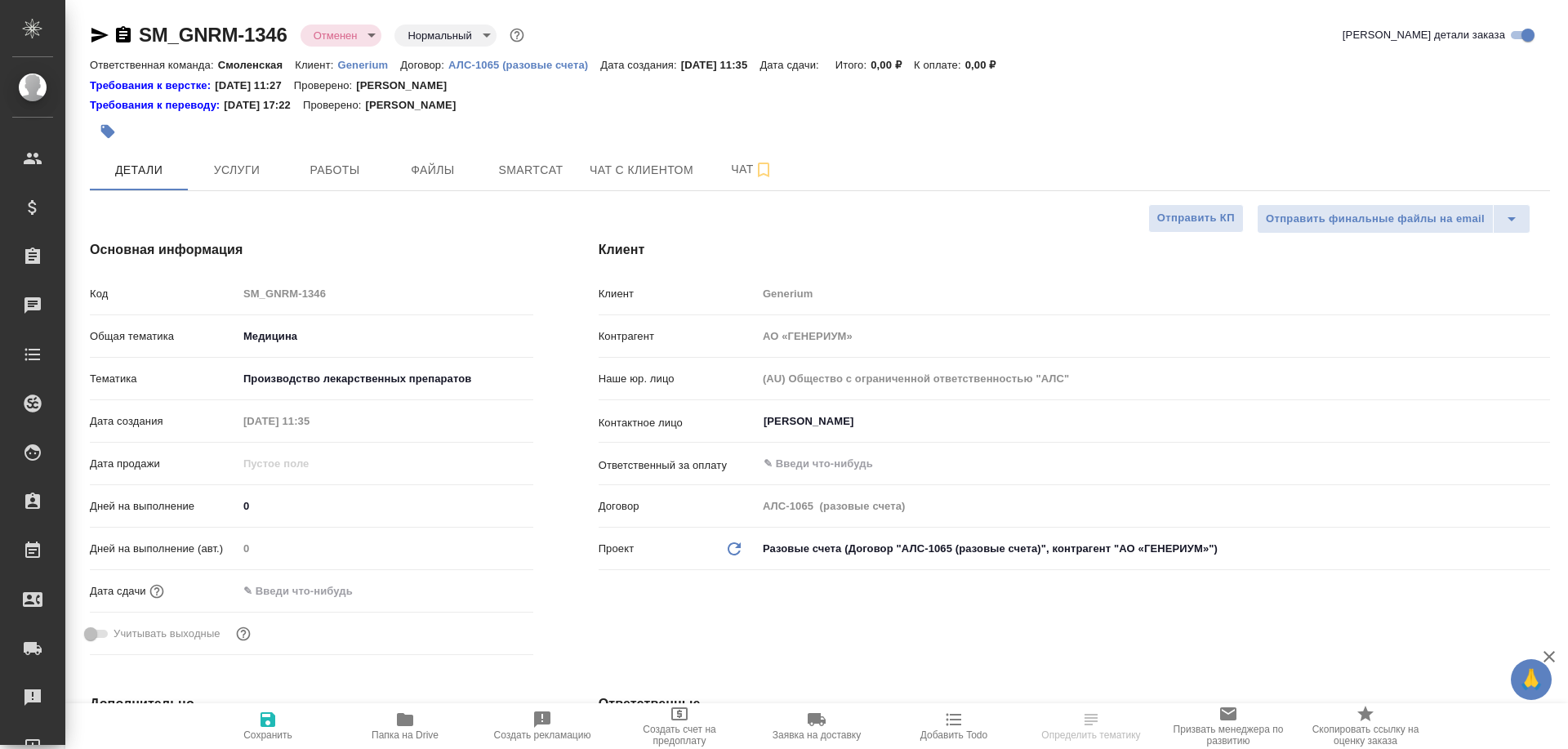
select select "RU"
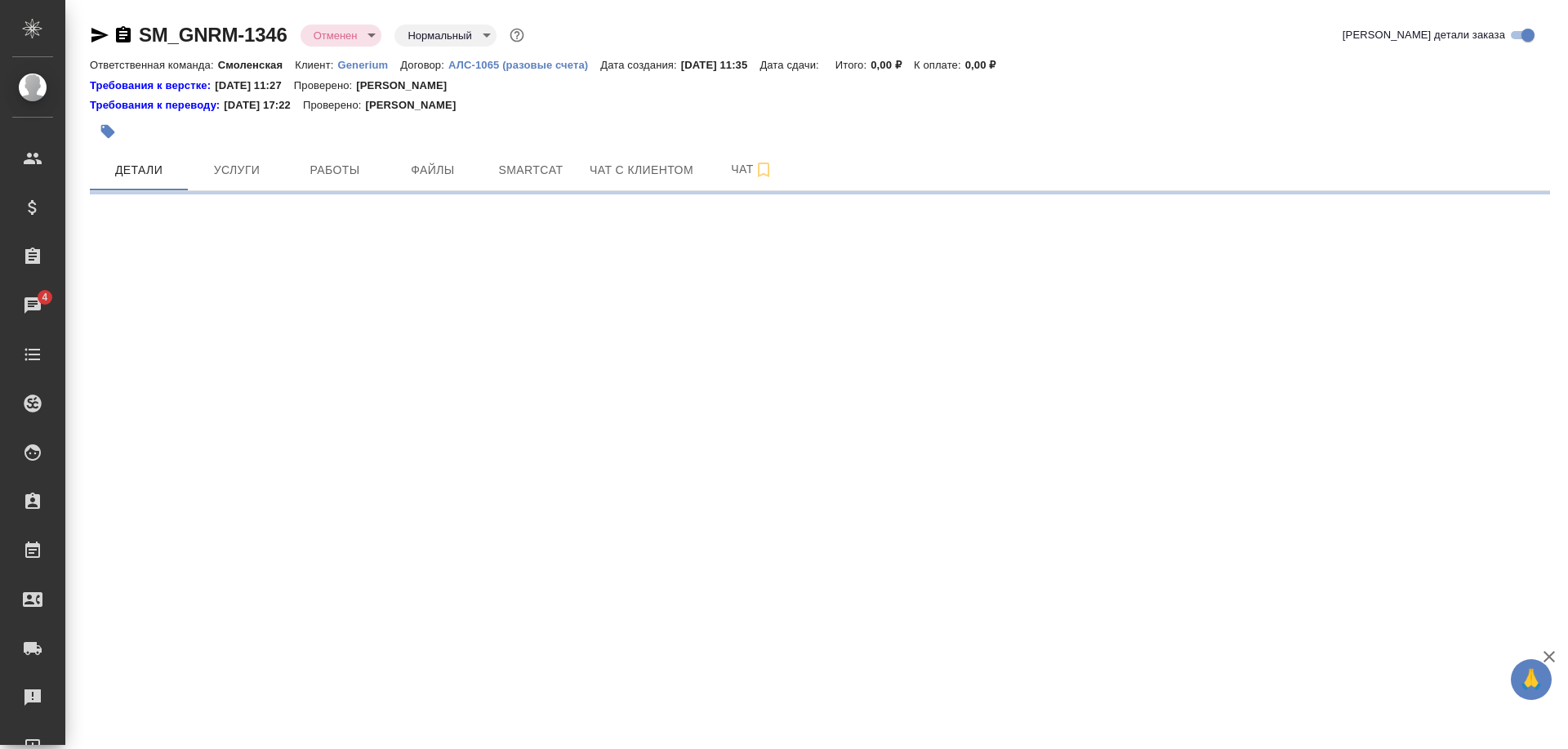
select select "RU"
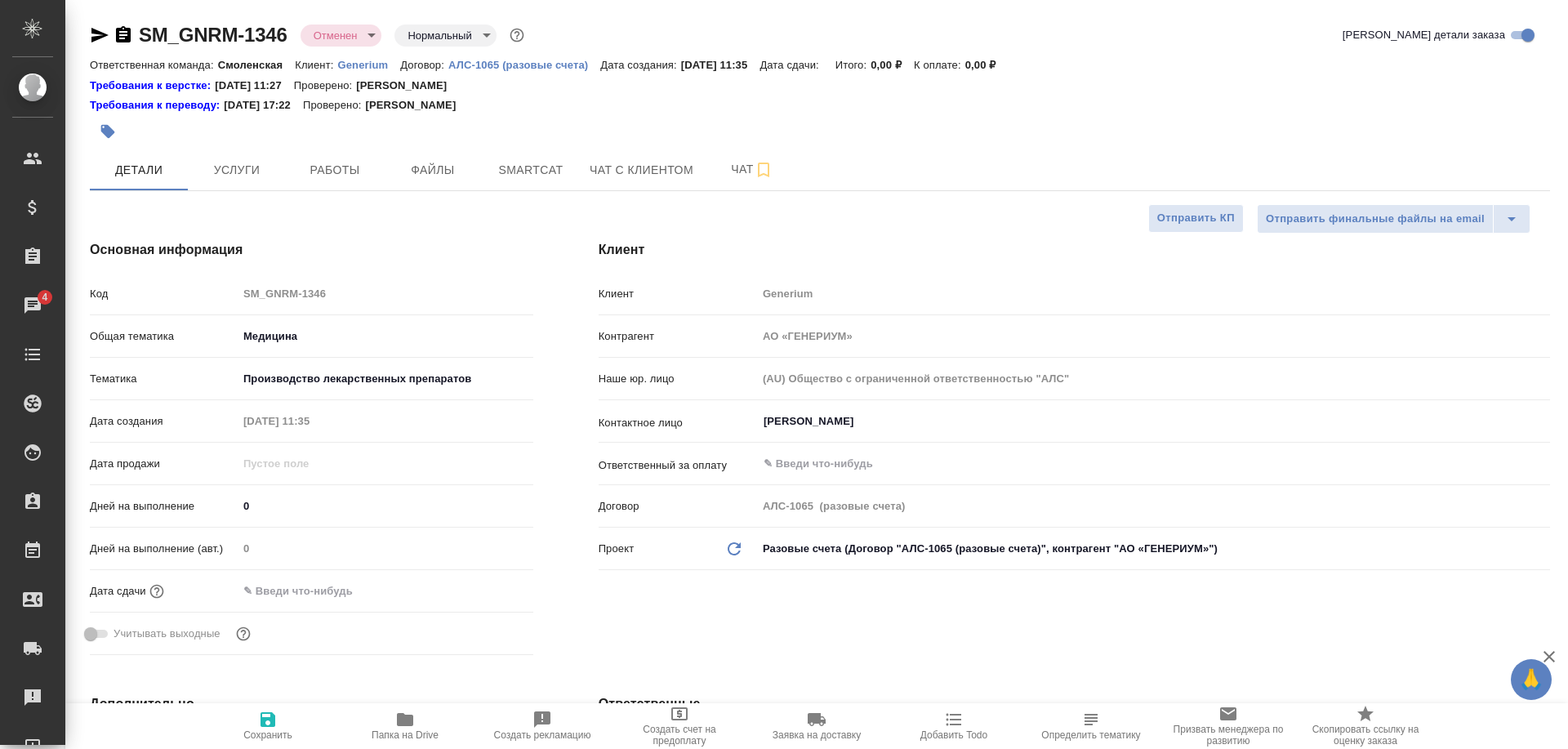
type textarea "x"
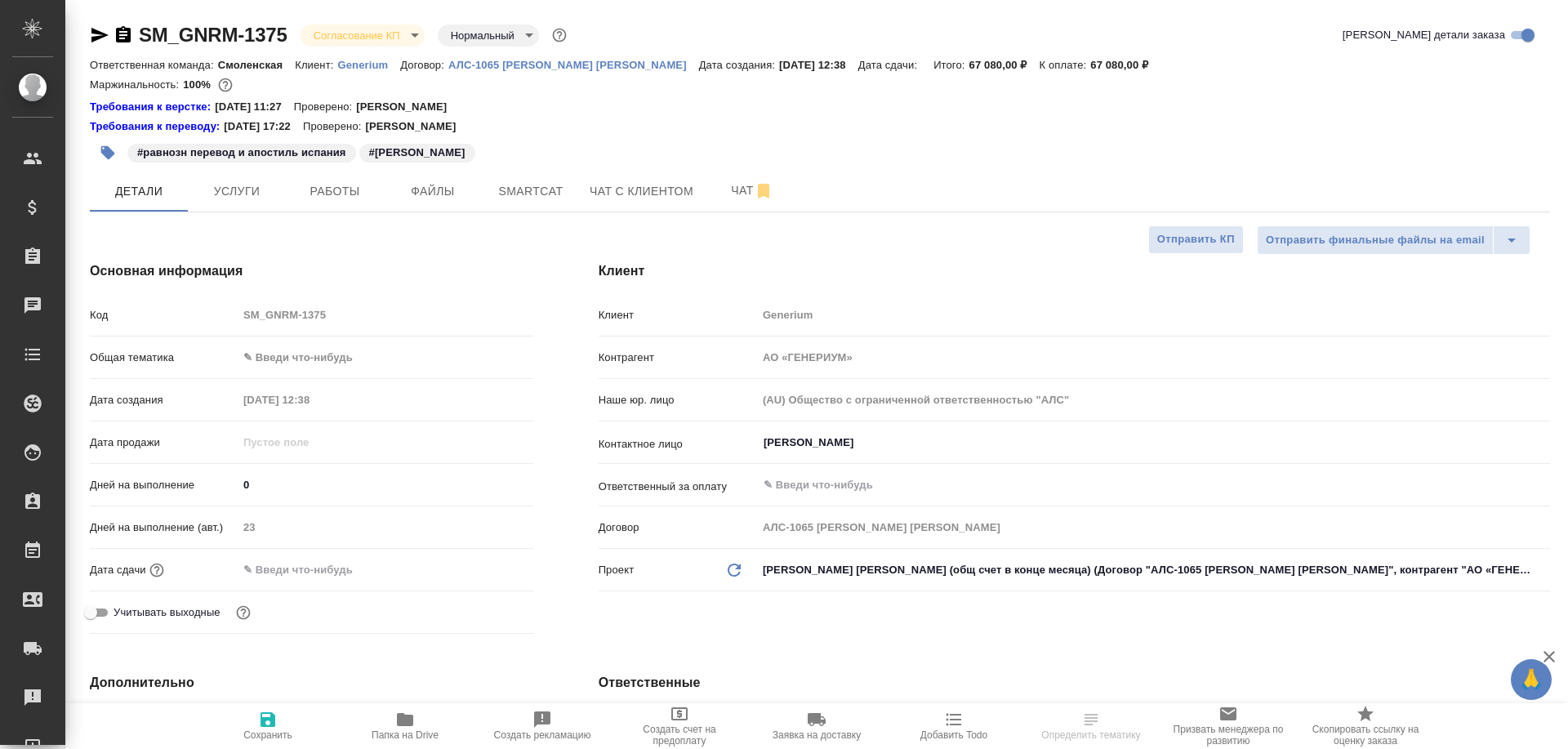
select select "RU"
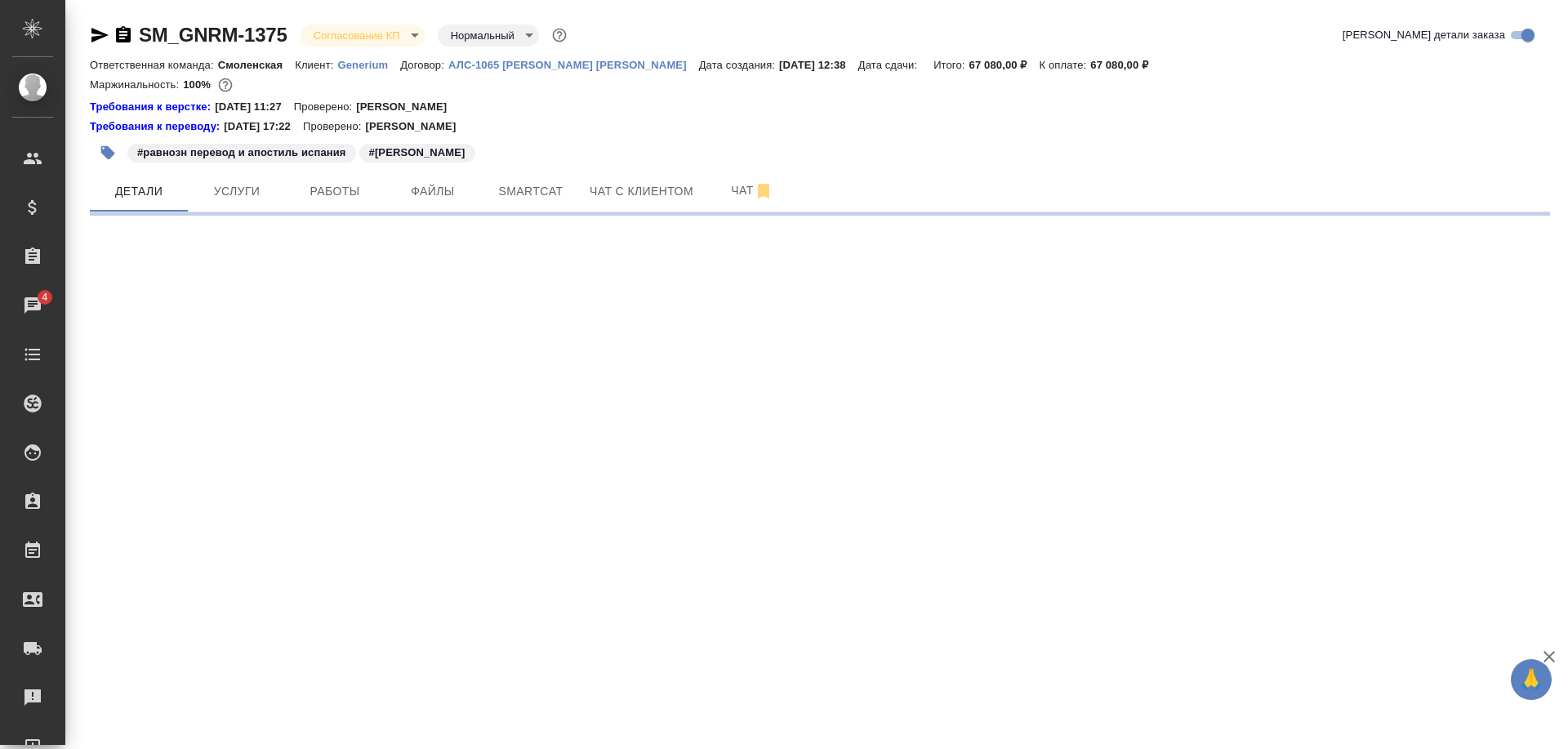
select select "RU"
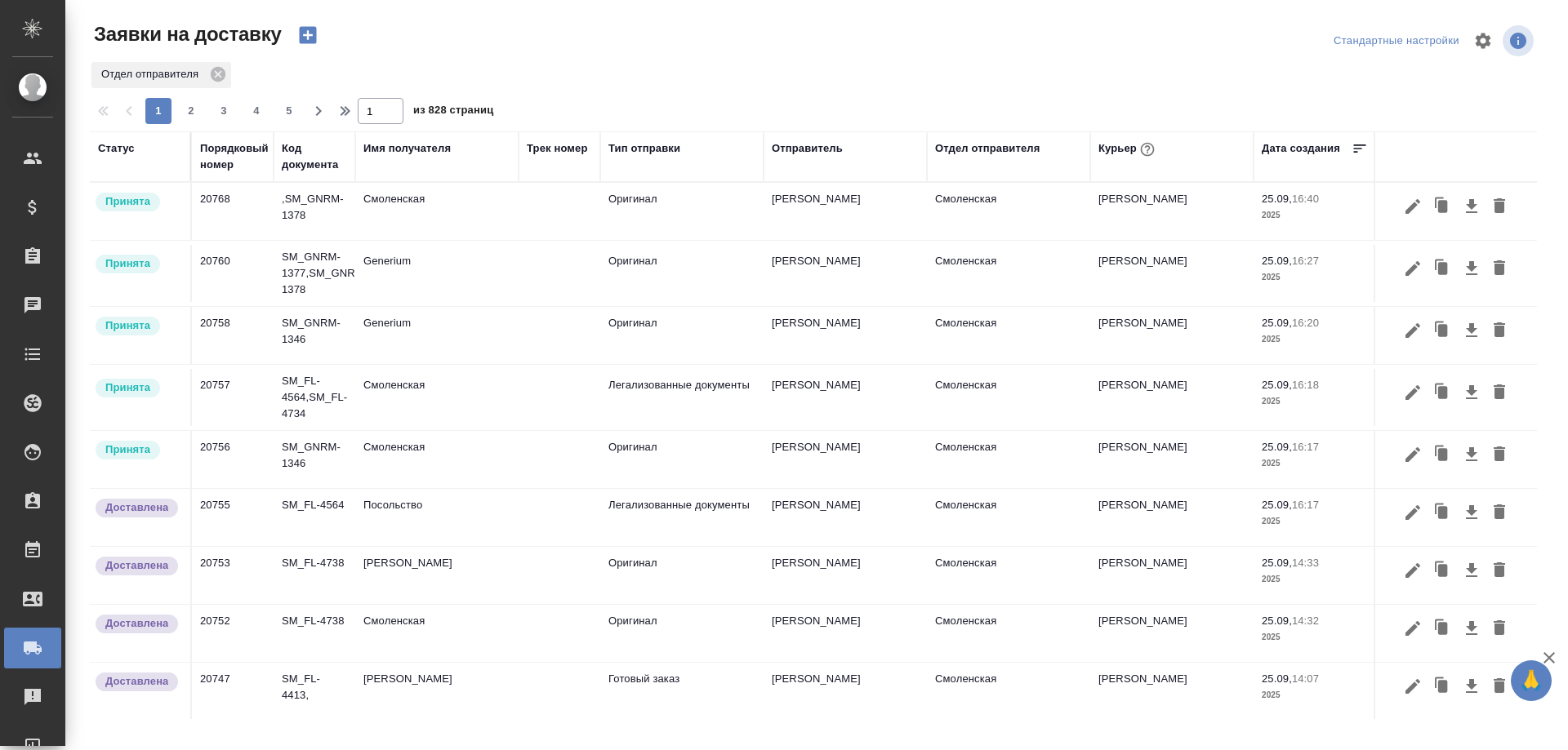
click at [434, 192] on td "Смоленская" at bounding box center [437, 211] width 164 height 57
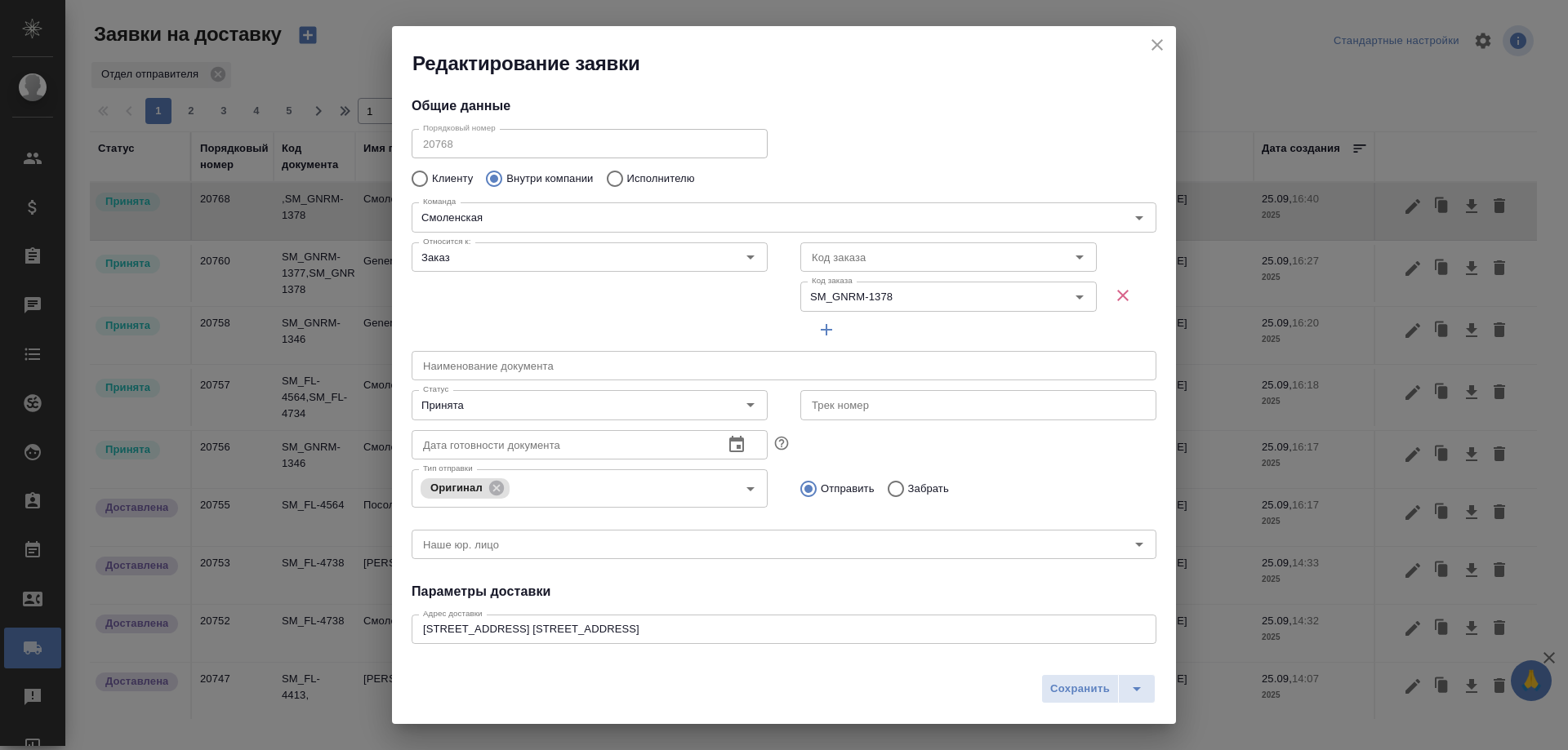
type input "Северов Олег"
click at [1152, 38] on icon "close" at bounding box center [1157, 45] width 20 height 20
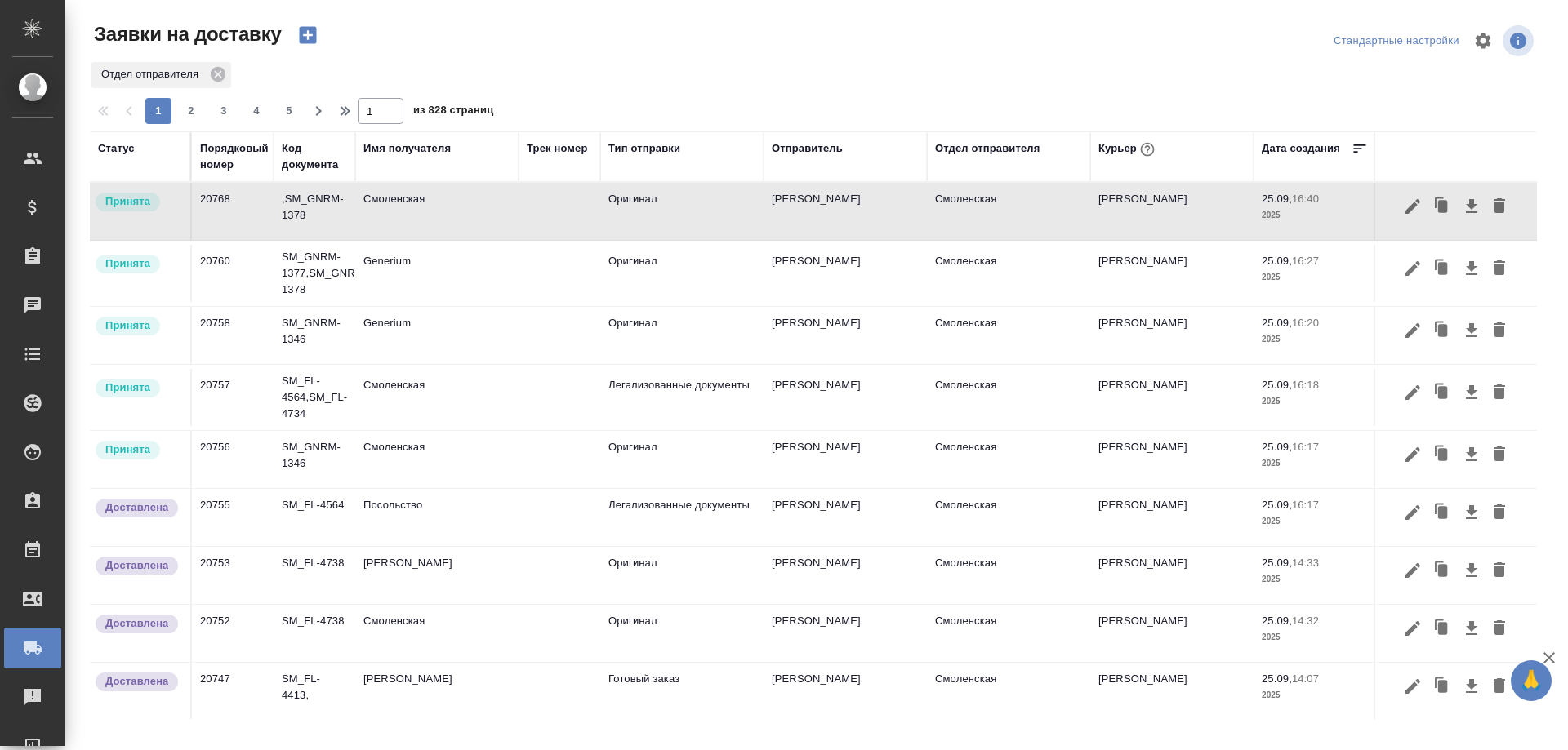
click at [356, 286] on td "Generium" at bounding box center [437, 273] width 164 height 57
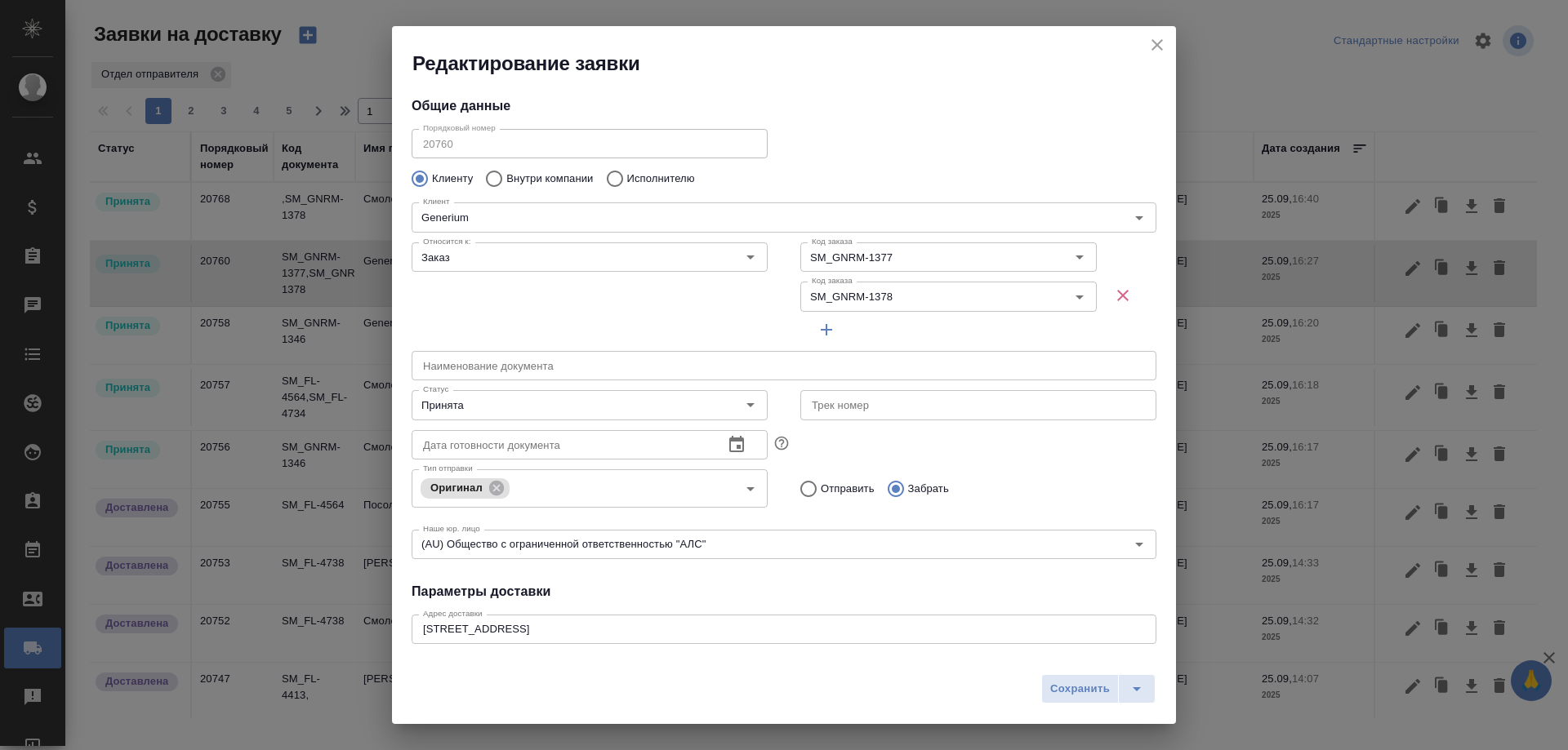
type input "Соловьева Алена"
type input "[PERSON_NAME]"
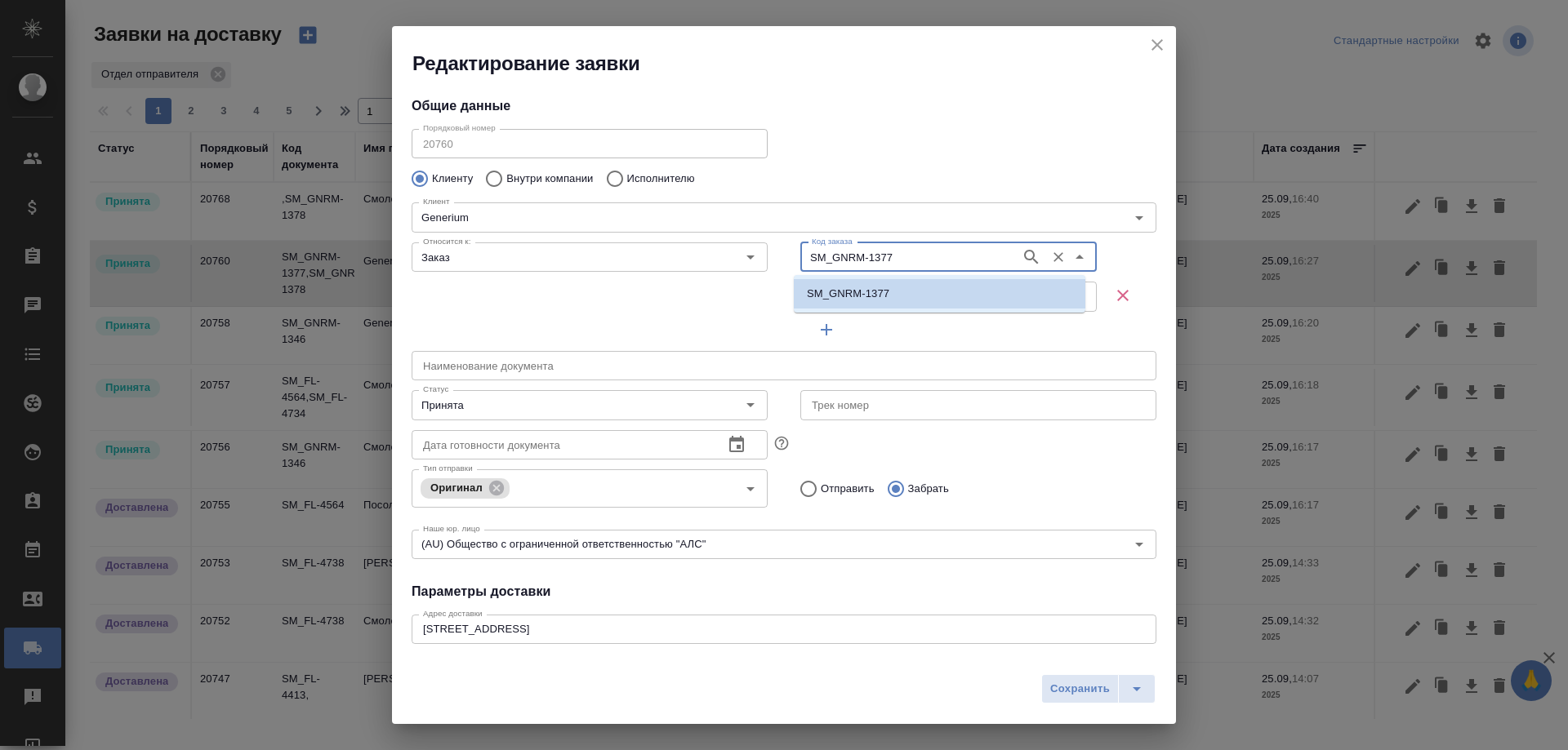
click at [881, 260] on input "SM_GNRM-1377" at bounding box center [909, 257] width 208 height 20
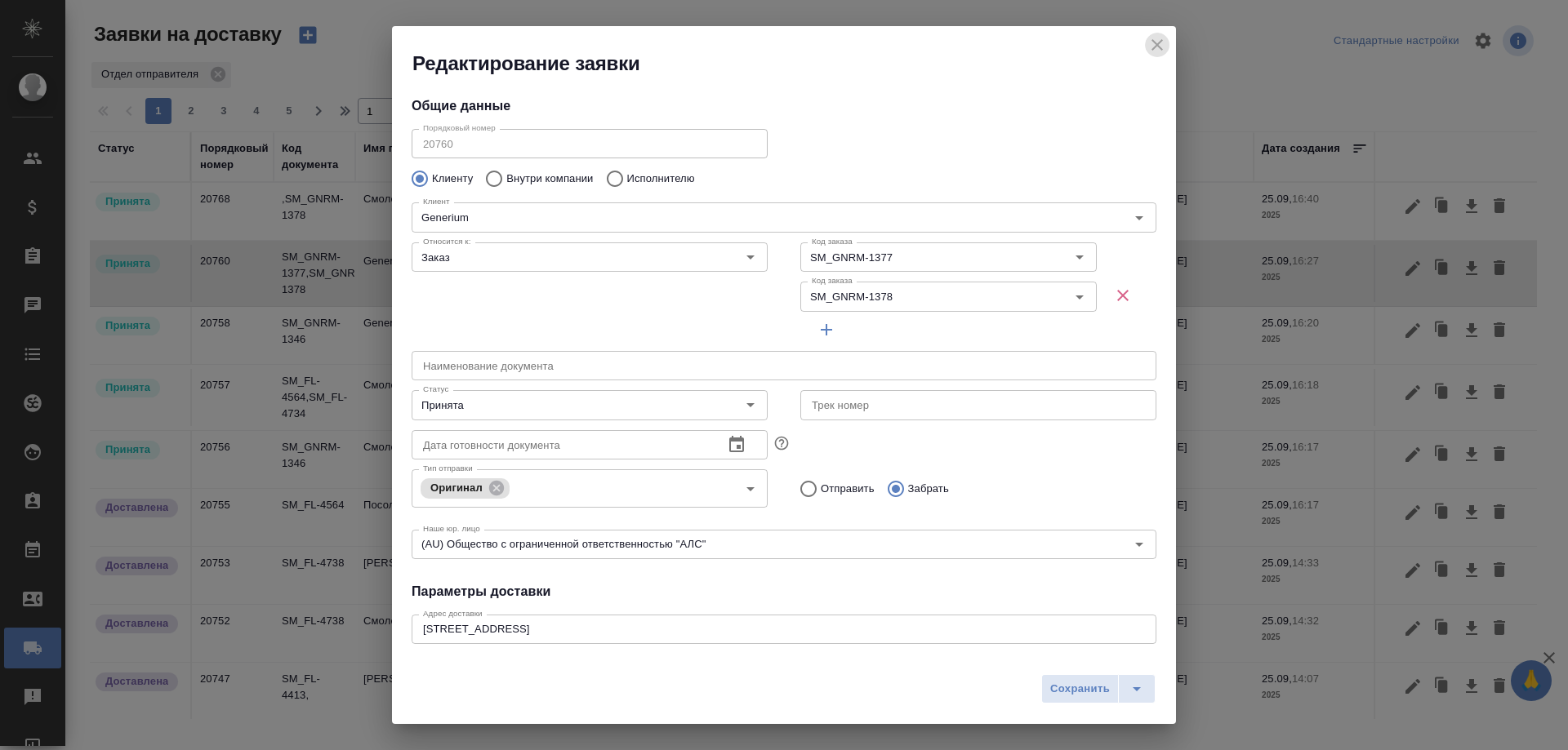
click at [1155, 37] on icon "close" at bounding box center [1157, 45] width 20 height 20
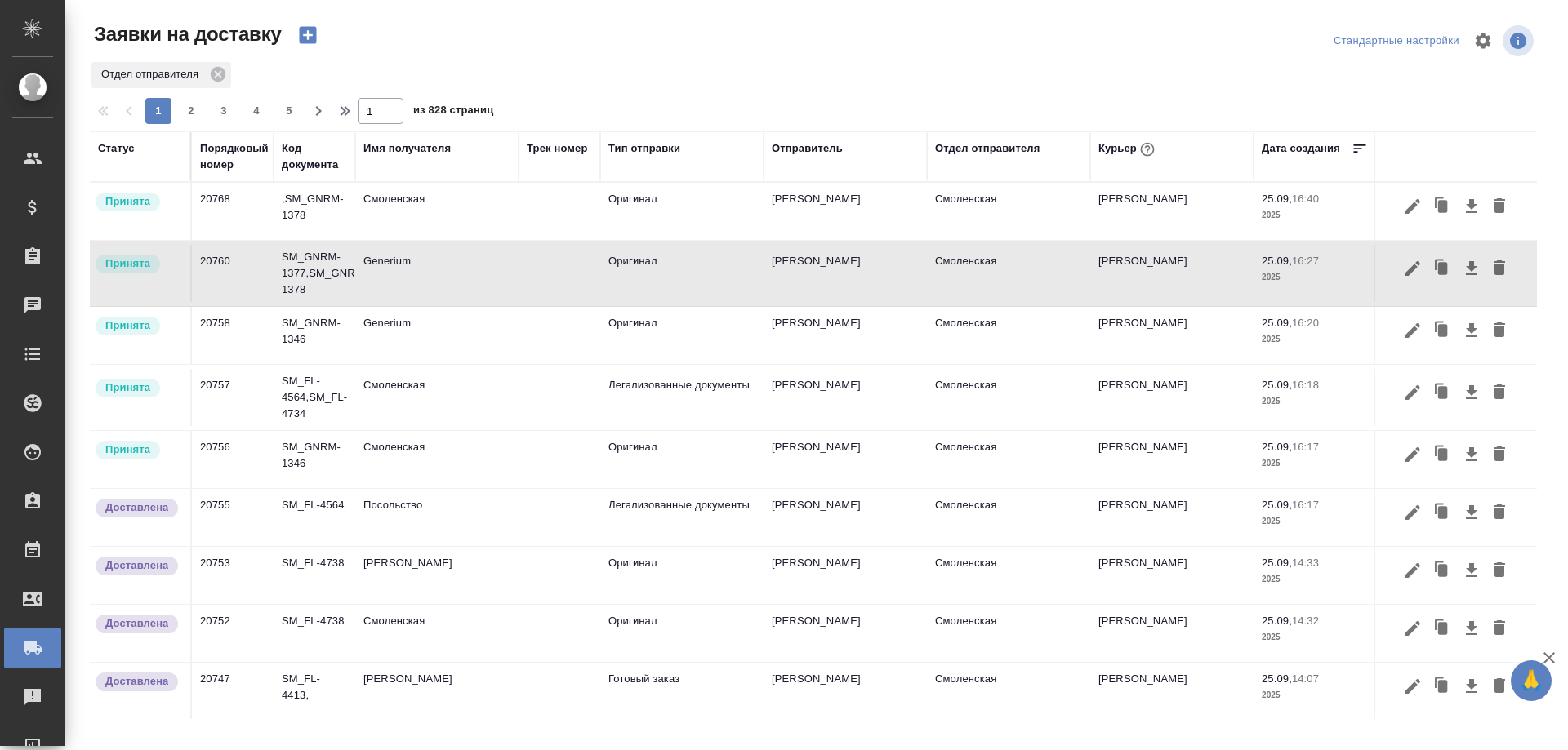
click at [432, 218] on td "Смоленская" at bounding box center [437, 211] width 164 height 57
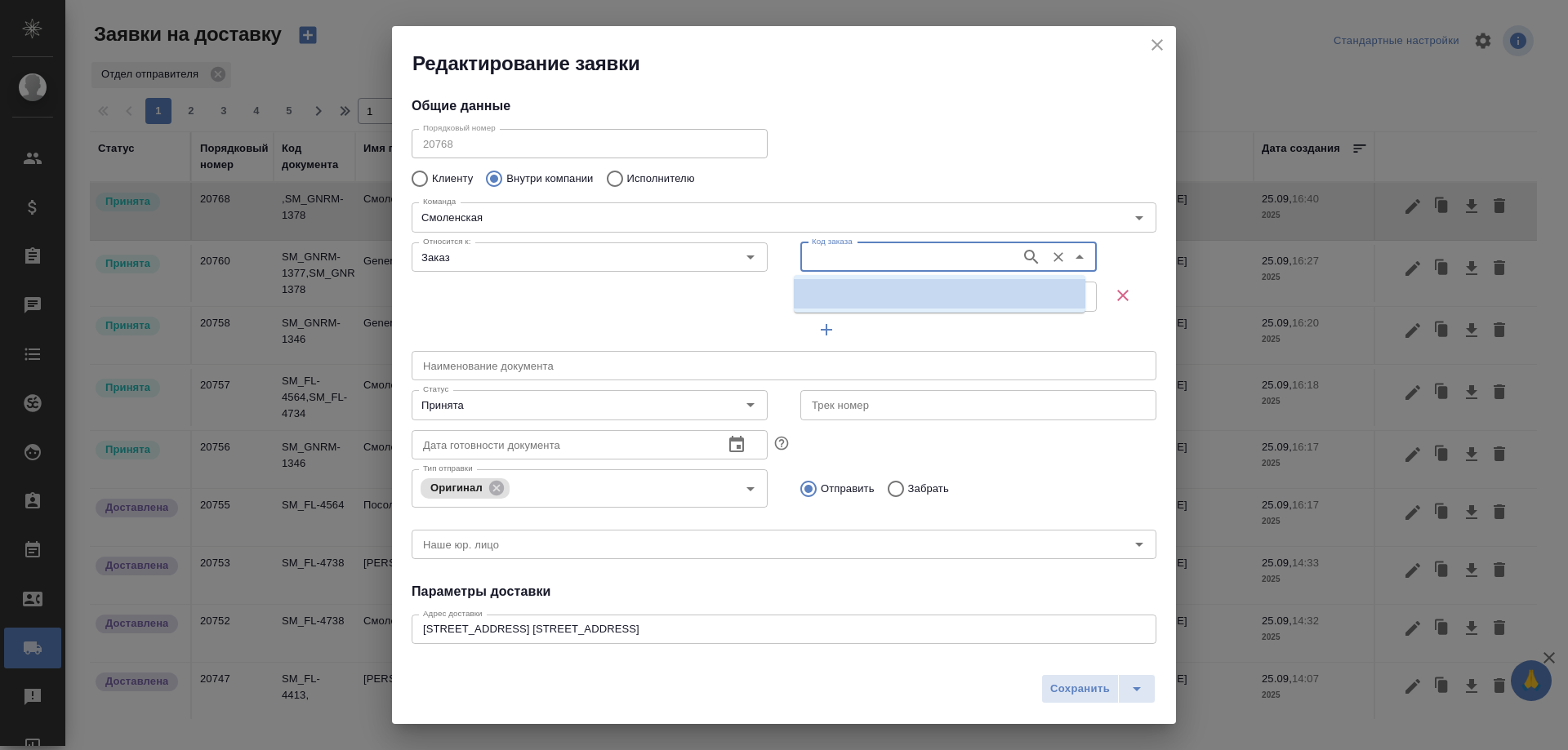
click at [877, 257] on input "Код заказа" at bounding box center [909, 257] width 208 height 20
paste input "SM_GNRM-1377"
type input "SM_GNRM-1377"
click at [884, 296] on p "SM_GNRM-1377" at bounding box center [848, 293] width 83 height 16
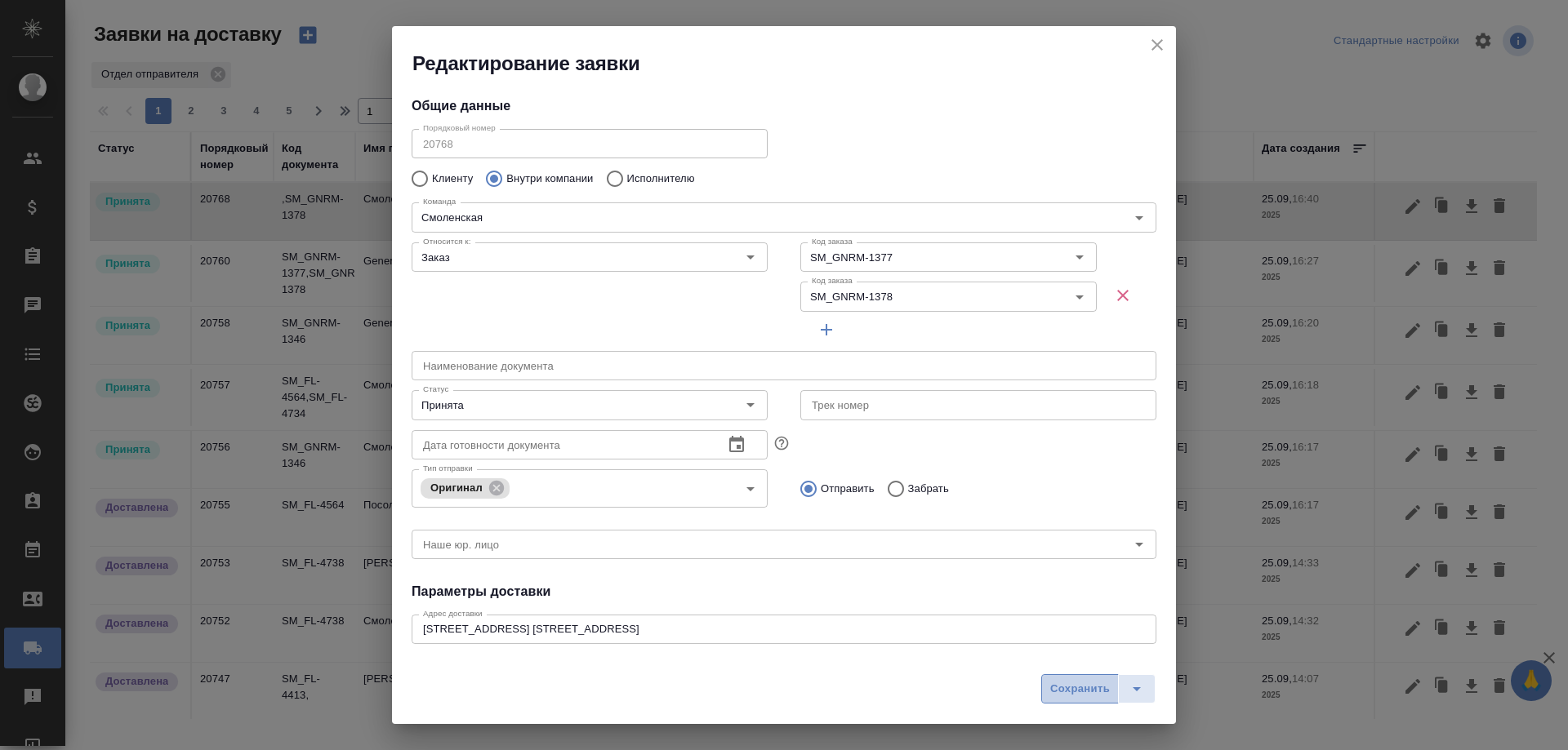
click at [1058, 691] on span "Сохранить" at bounding box center [1080, 690] width 60 height 19
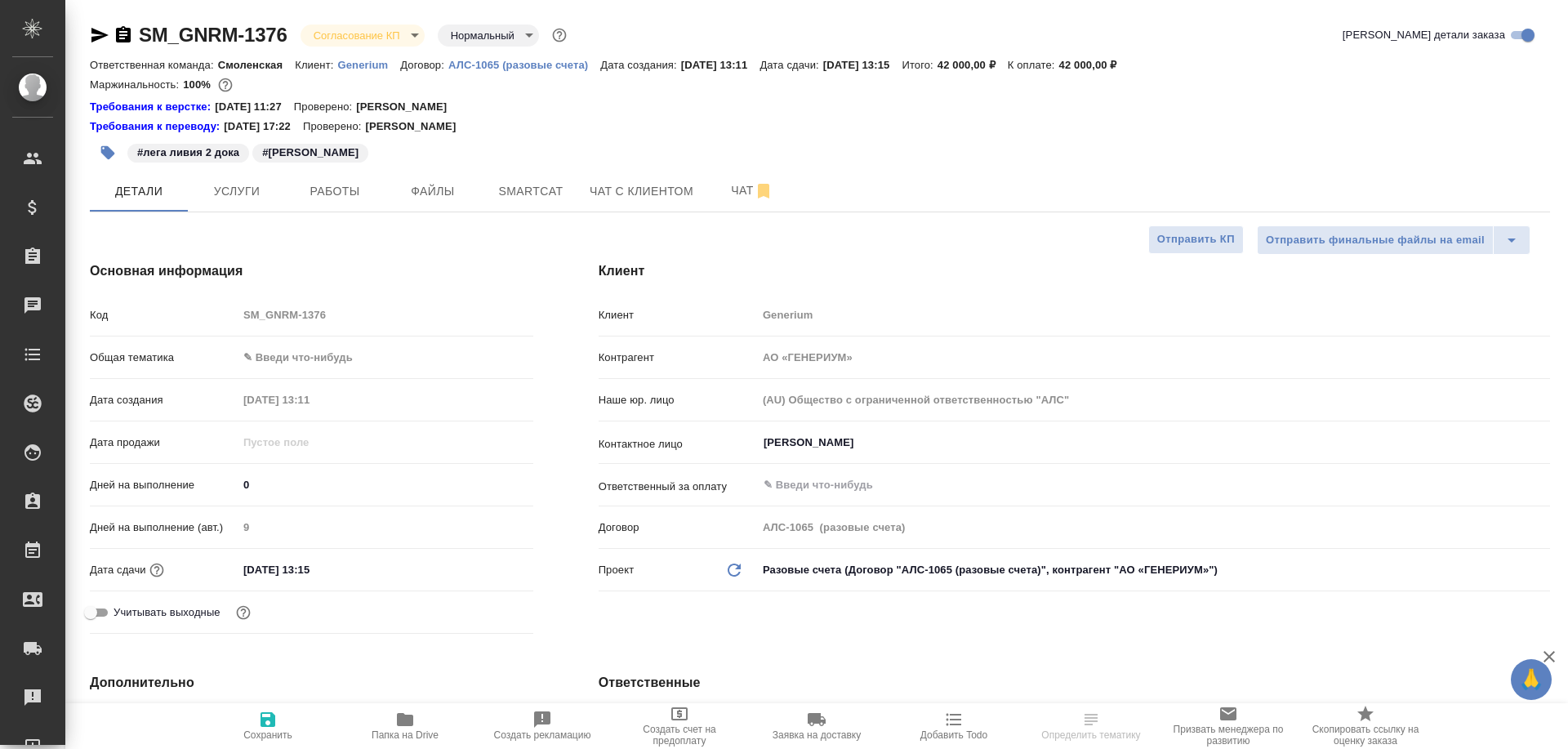
select select "RU"
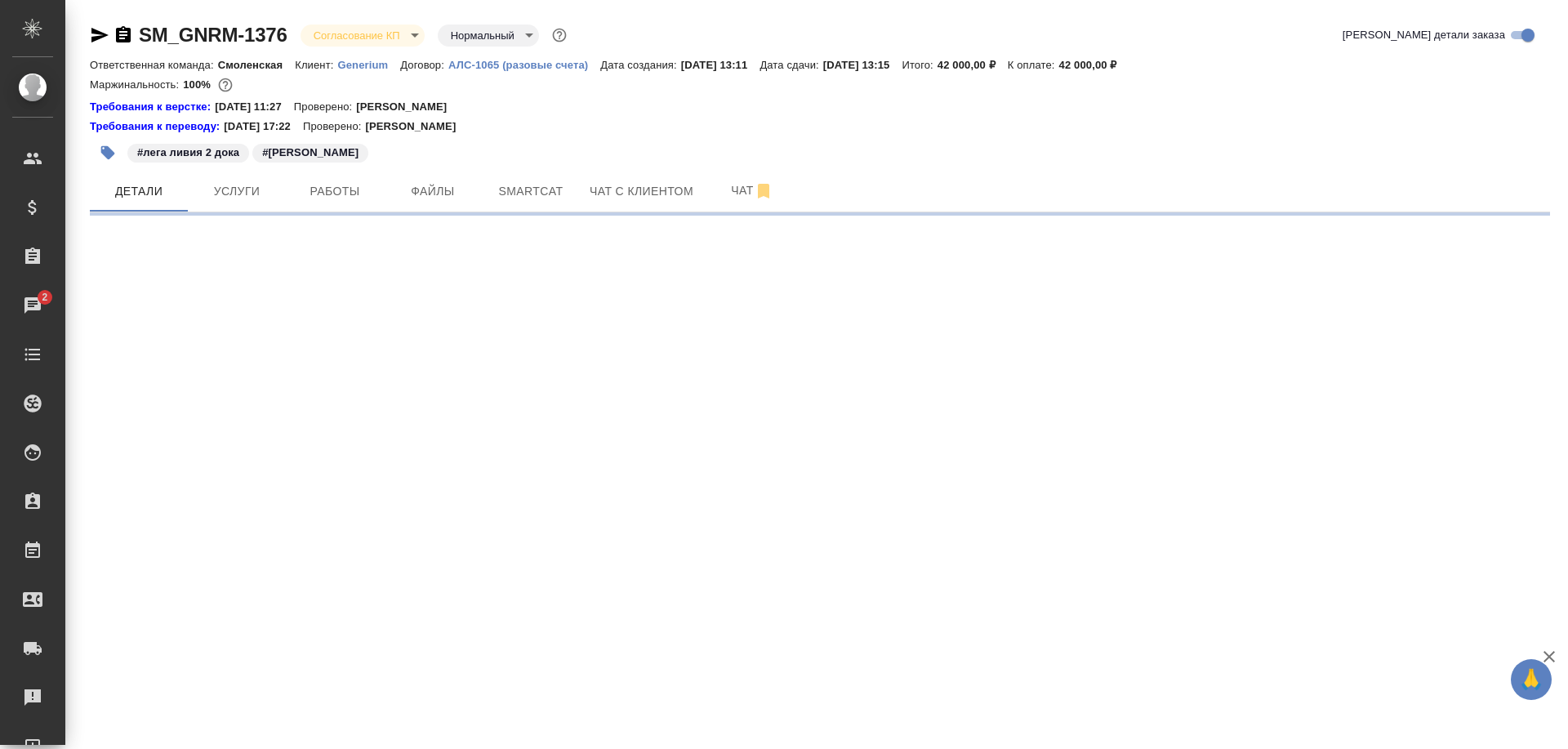
select select "RU"
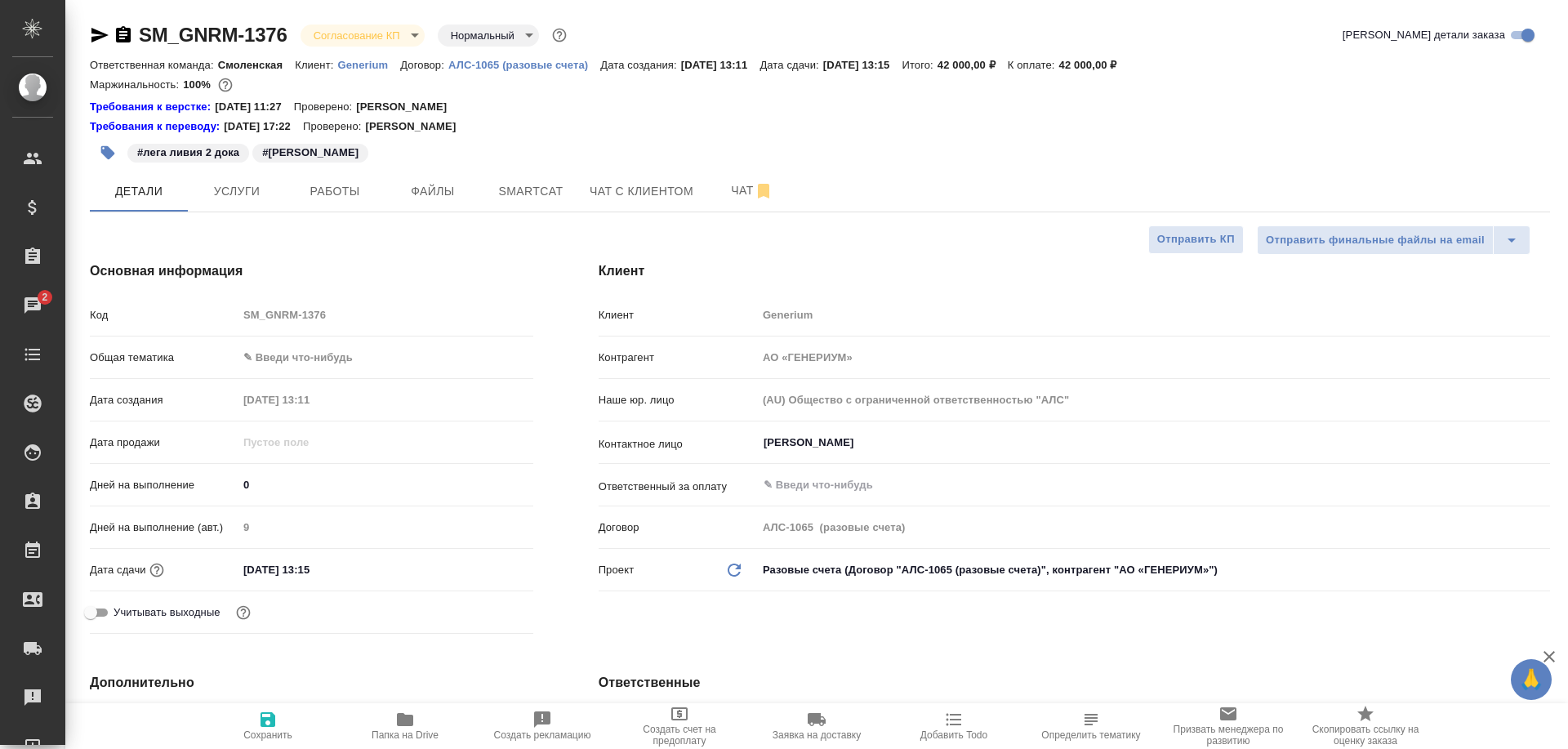
type textarea "x"
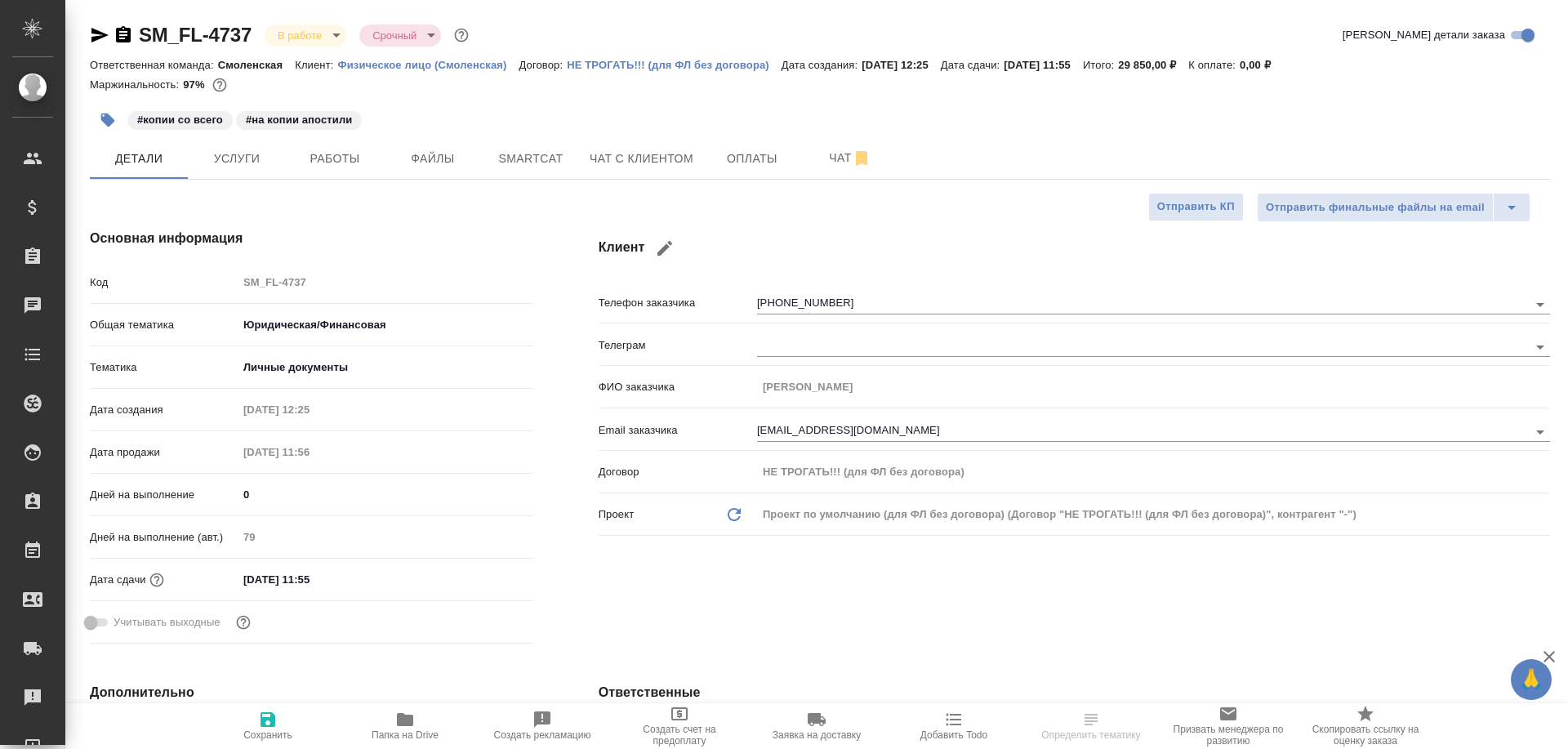
select select "RU"
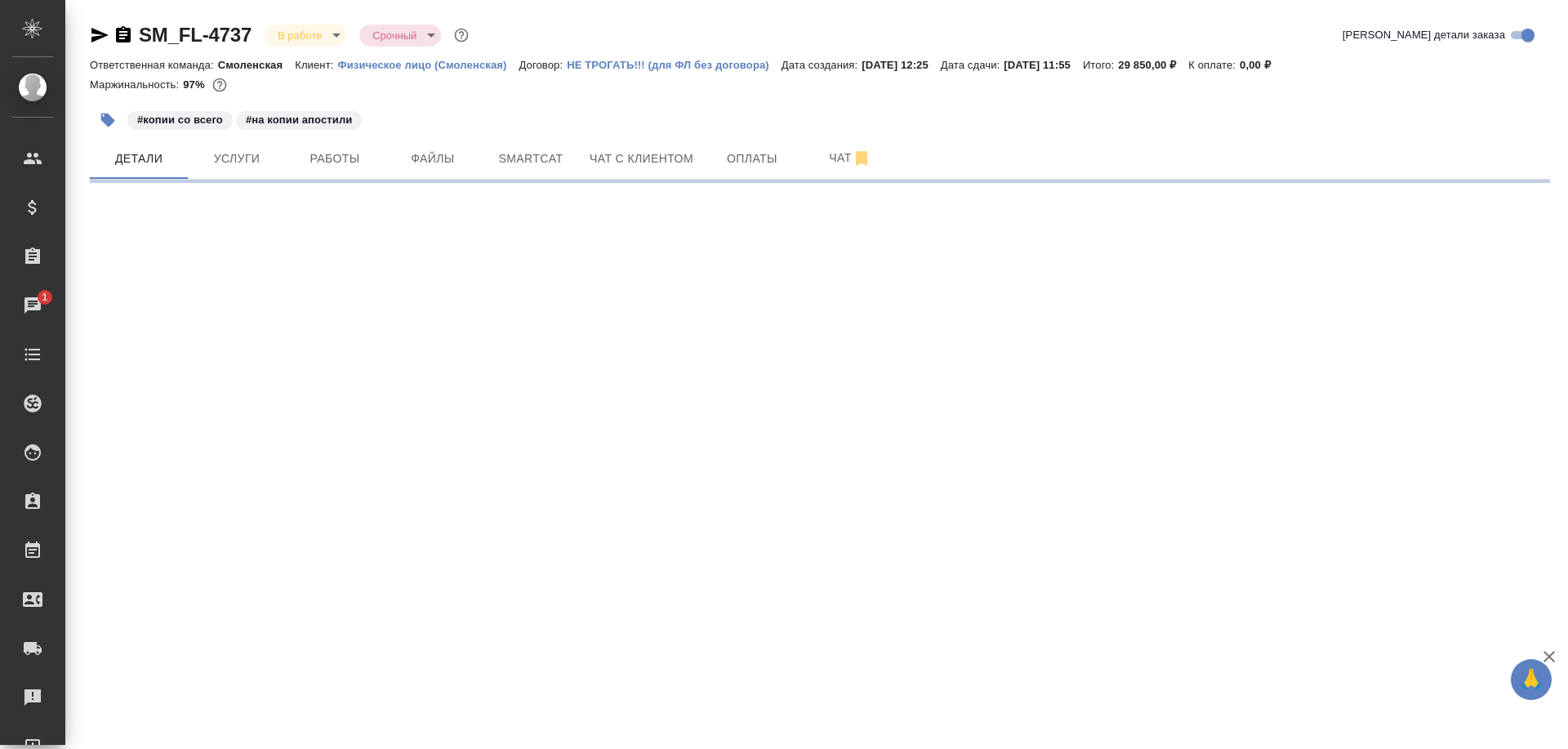
select select "RU"
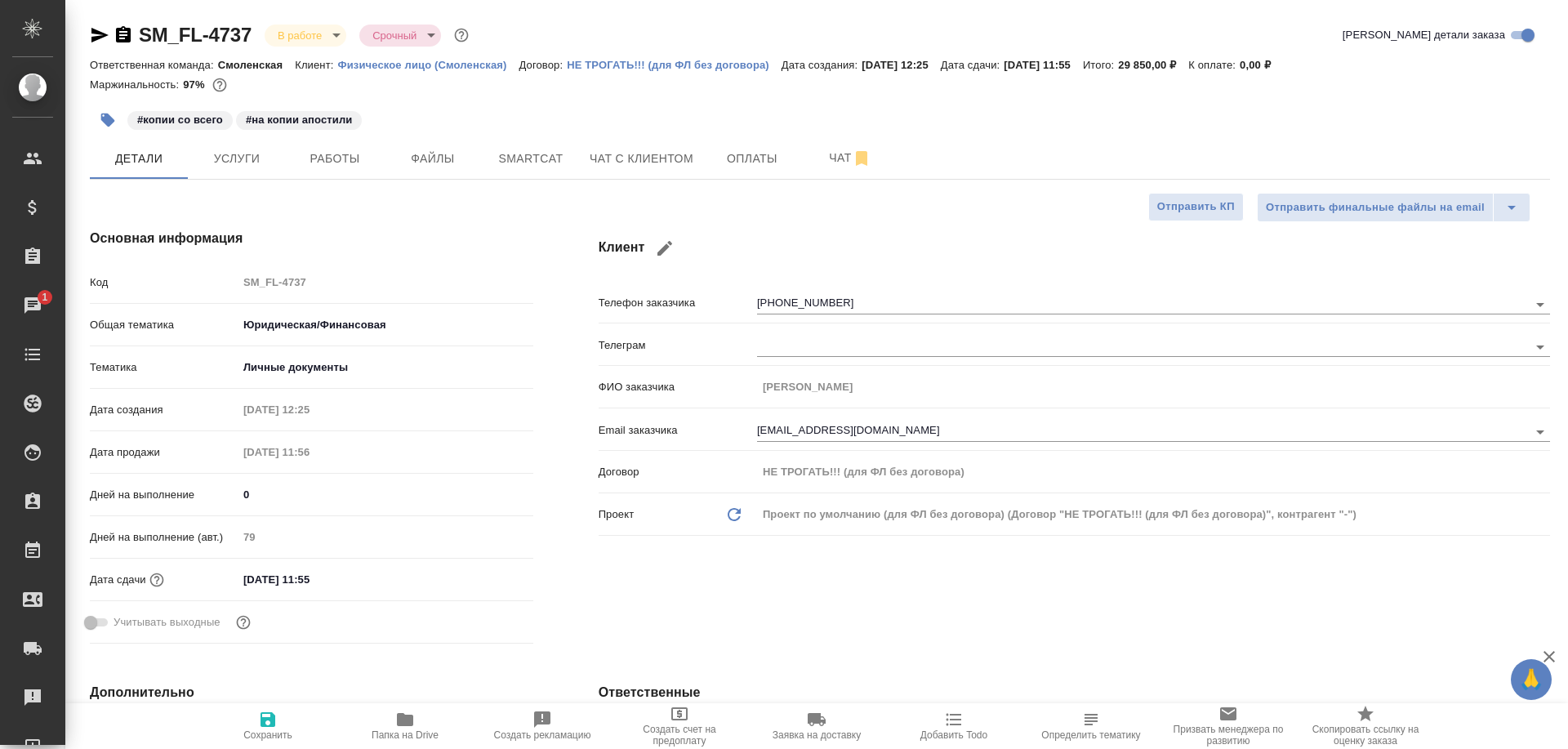
type textarea "x"
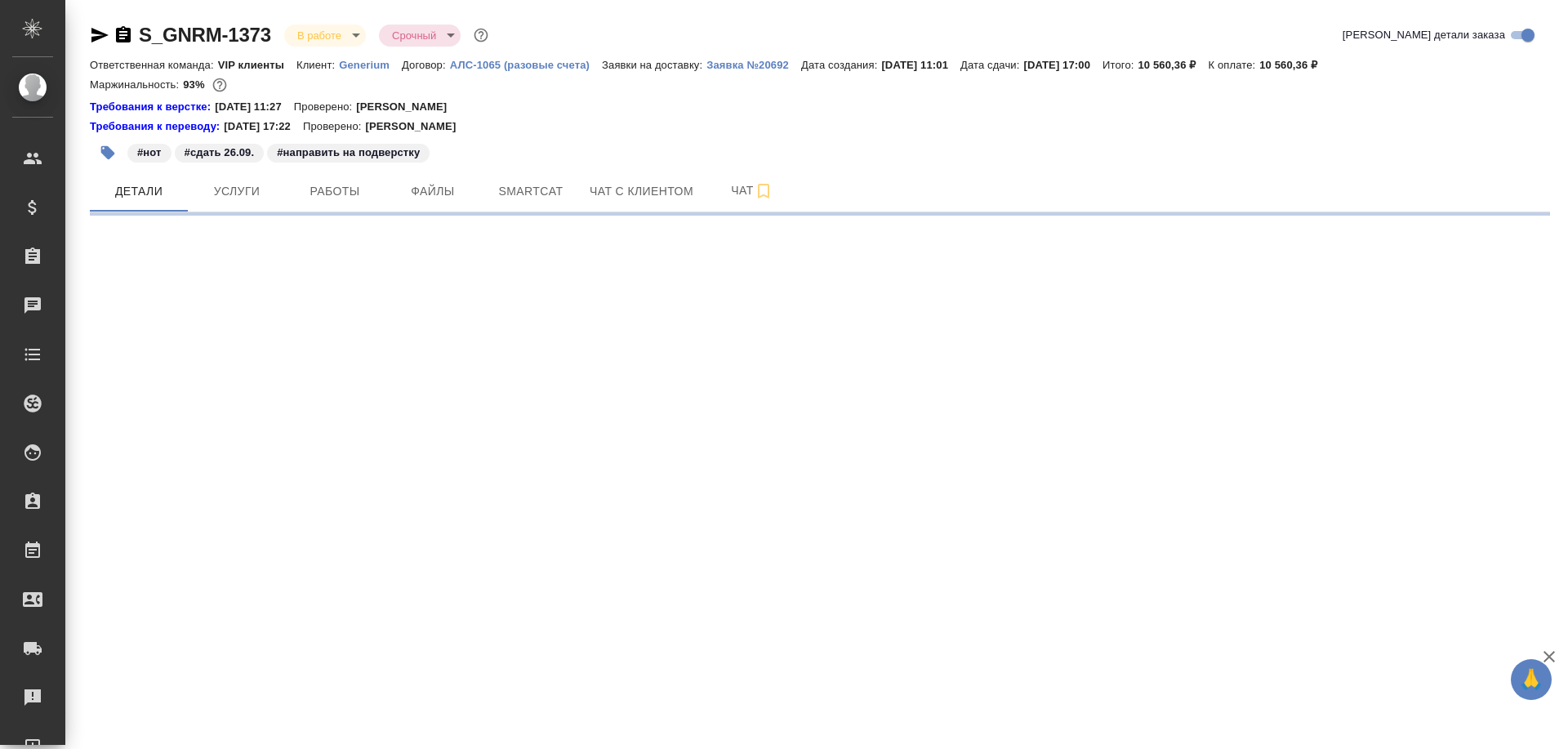
select select "RU"
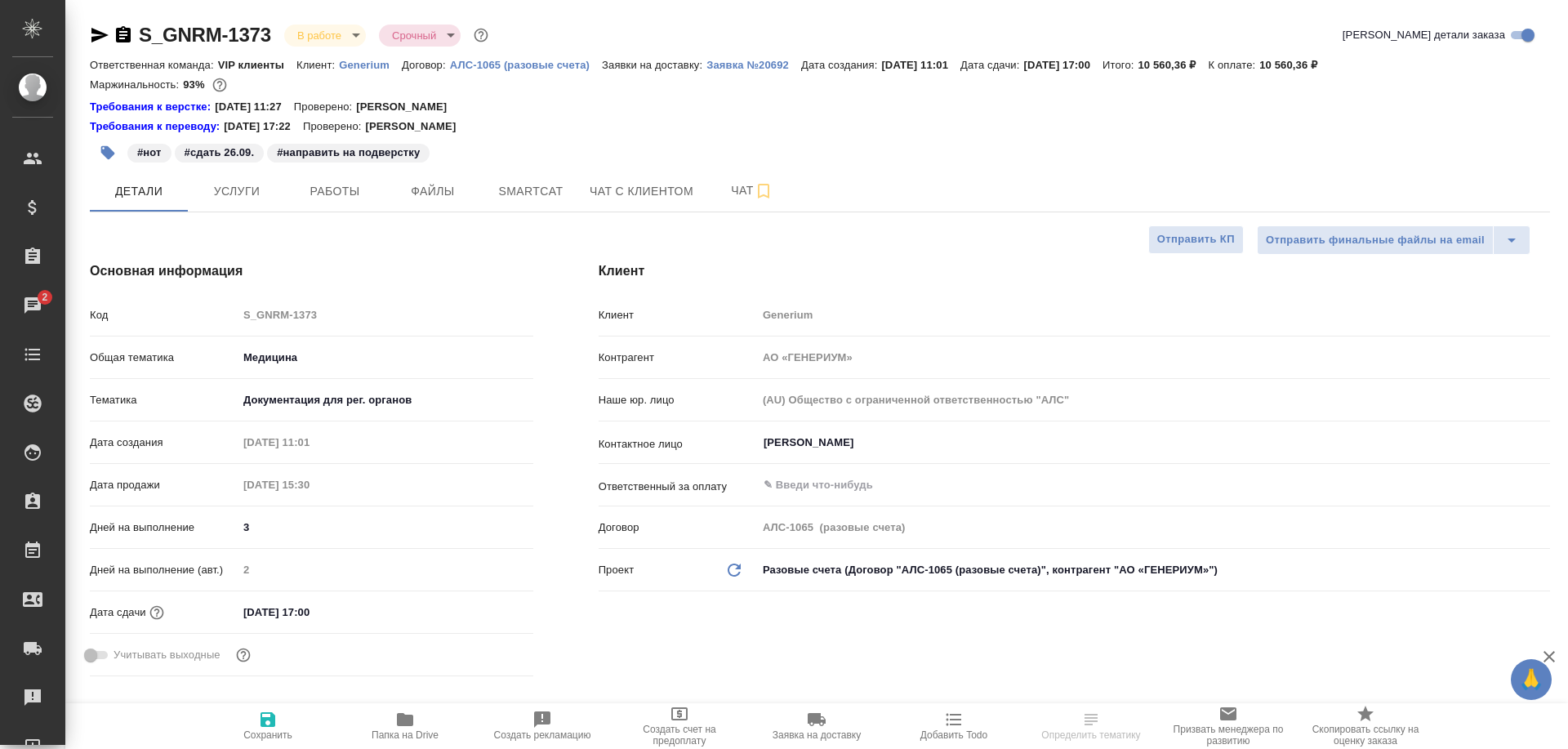
type textarea "x"
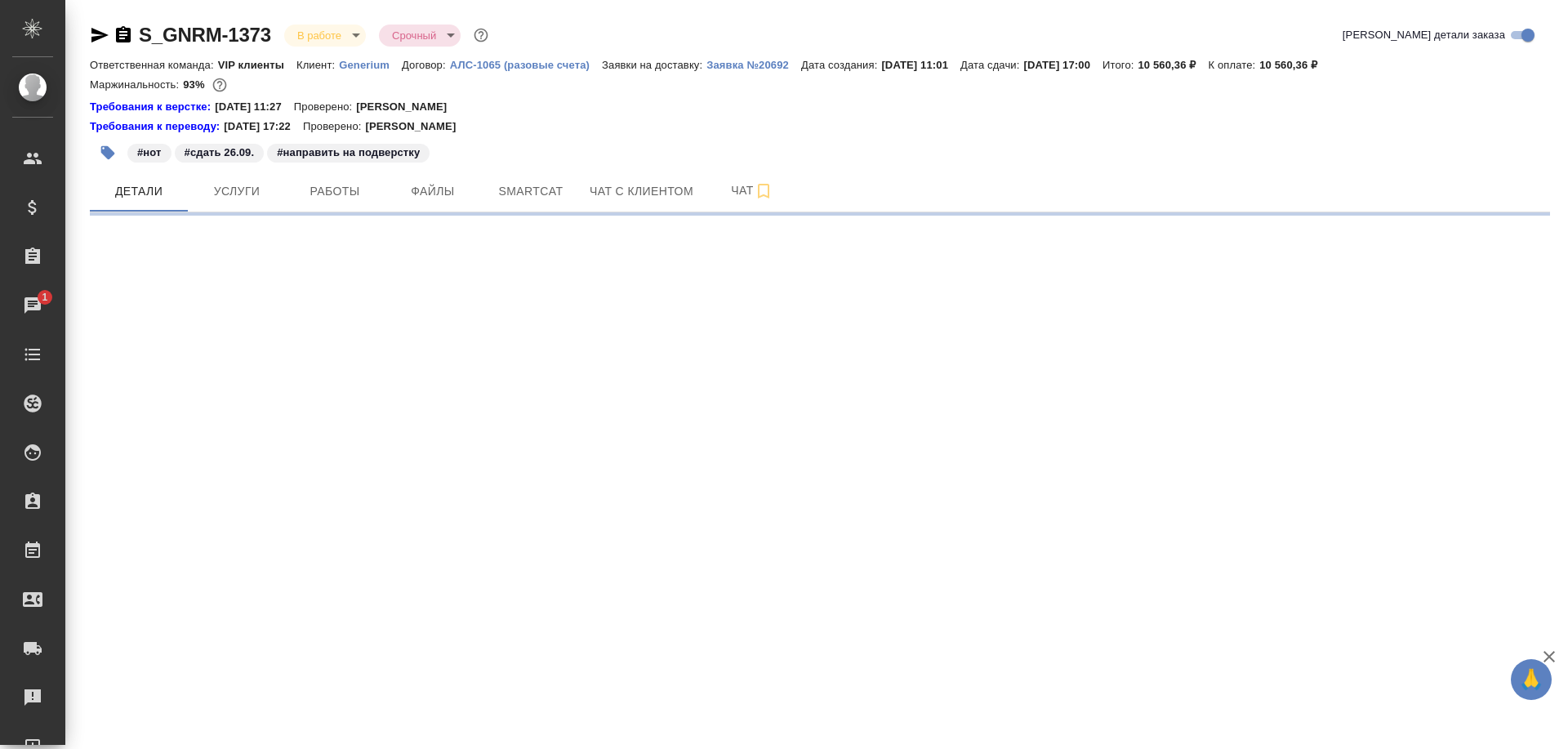
select select "RU"
